Goal: Obtain resource: Download file/media

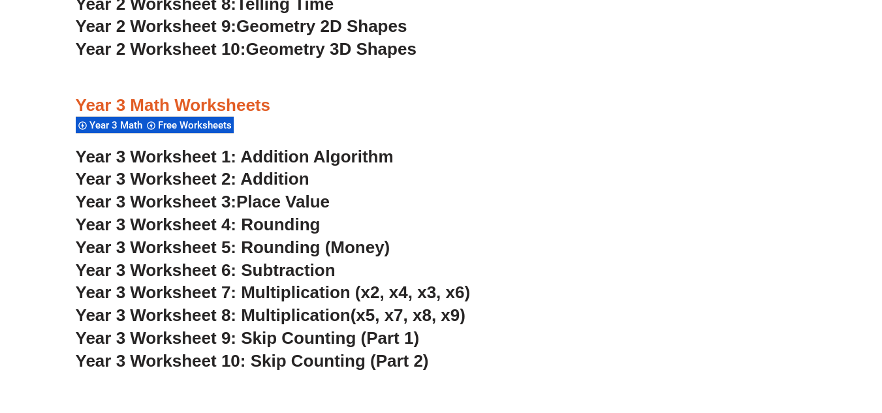
scroll to position [1838, 0]
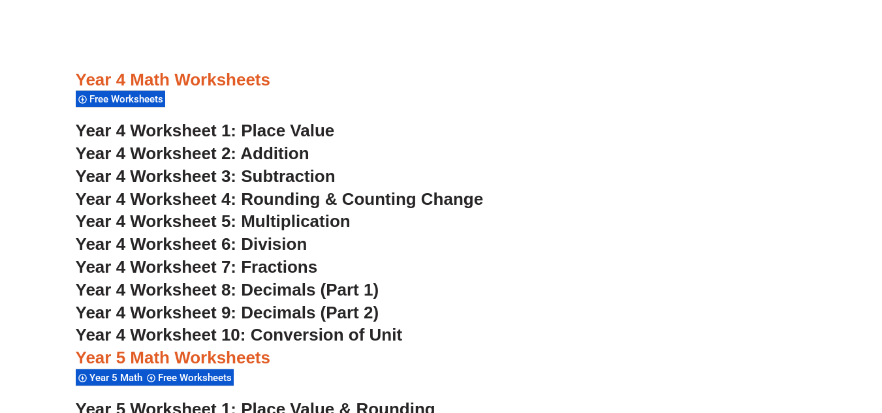
scroll to position [2468, 0]
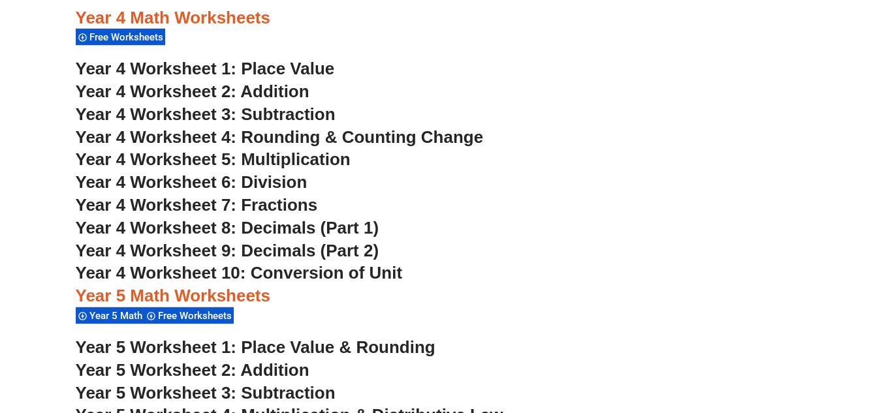
click at [288, 60] on span "Year 4 Worksheet 1: Place Value" at bounding box center [205, 69] width 259 height 20
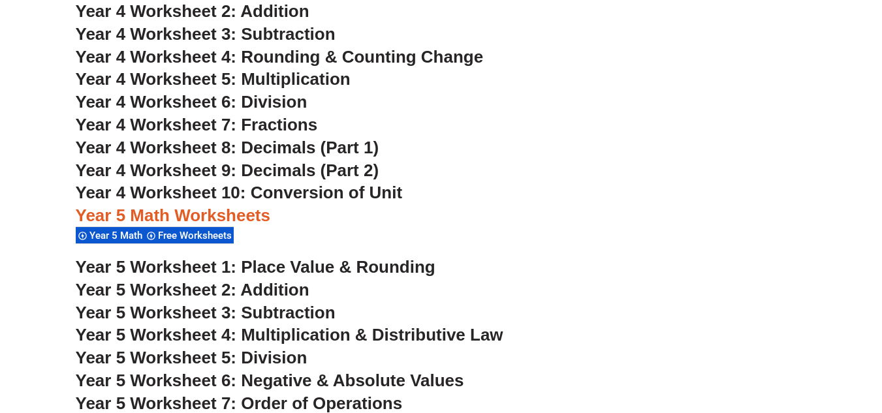
scroll to position [2547, 0]
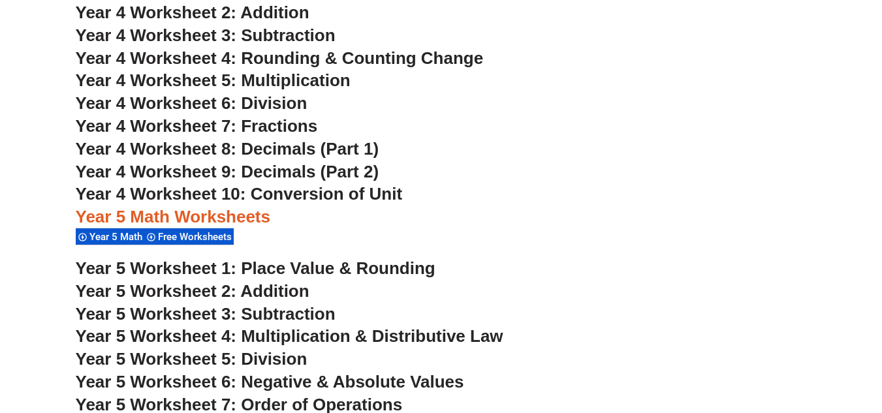
click at [232, 79] on span "Year 4 Worksheet 5: Multiplication" at bounding box center [213, 80] width 275 height 20
click at [233, 99] on span "Year 4 Worksheet 6: Division" at bounding box center [192, 103] width 232 height 20
